Goal: Navigation & Orientation: Understand site structure

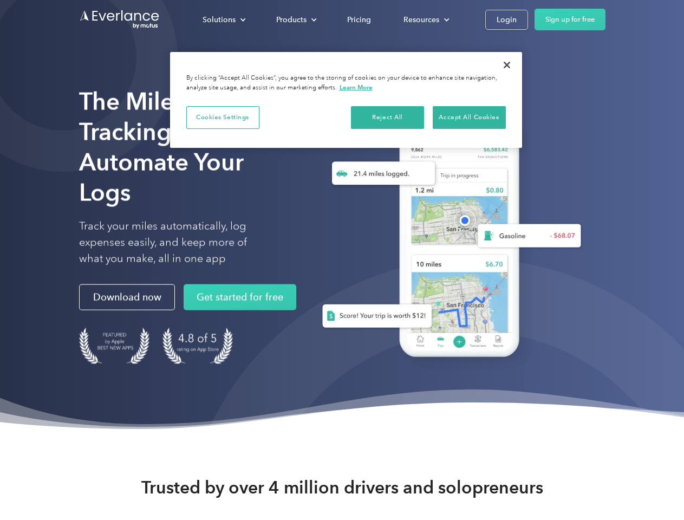
click at [224, 20] on div "Solutions" at bounding box center [219, 20] width 33 height 14
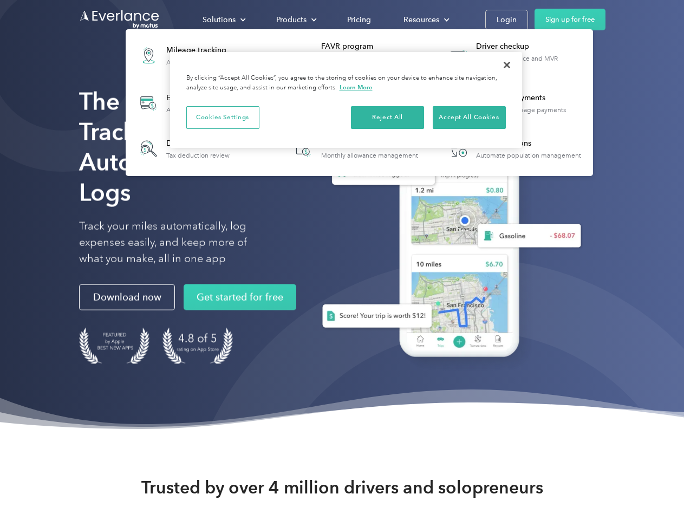
click at [295, 20] on div "Products" at bounding box center [291, 20] width 30 height 14
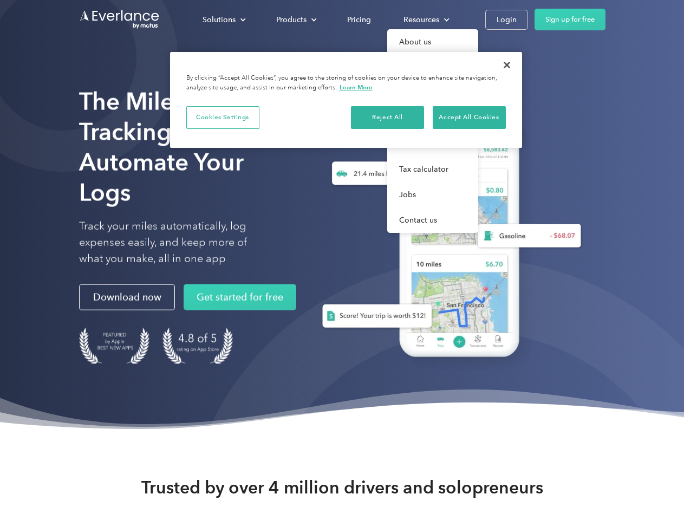
click at [425, 20] on div "Resources" at bounding box center [422, 20] width 36 height 14
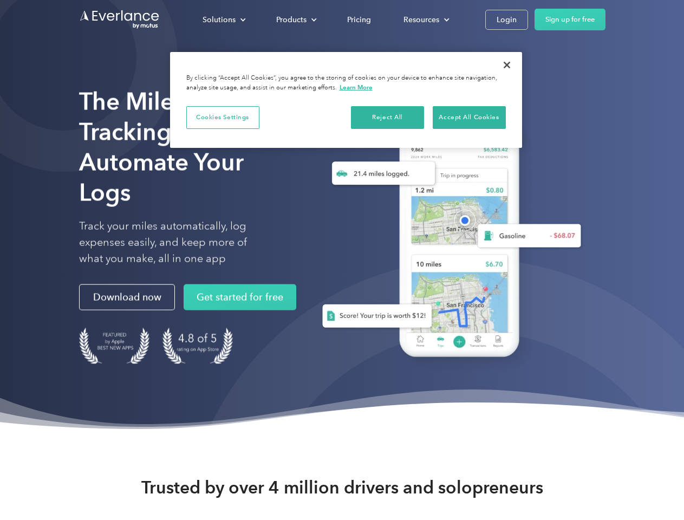
click at [223, 117] on button "Cookies Settings" at bounding box center [222, 117] width 73 height 23
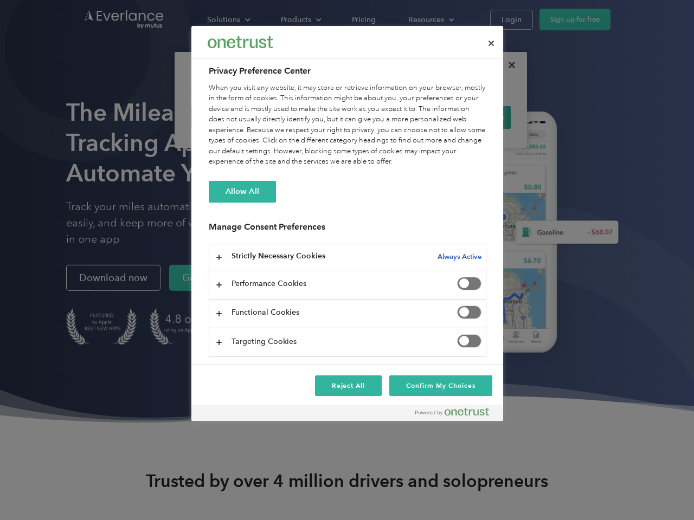
click at [388, 117] on div "When you visit any website, it may store or retrieve information on your browse…" at bounding box center [347, 125] width 277 height 85
click at [469, 117] on div "When you visit any website, it may store or retrieve information on your browse…" at bounding box center [347, 125] width 277 height 85
click at [507, 65] on div at bounding box center [347, 260] width 694 height 520
